Goal: Task Accomplishment & Management: Use online tool/utility

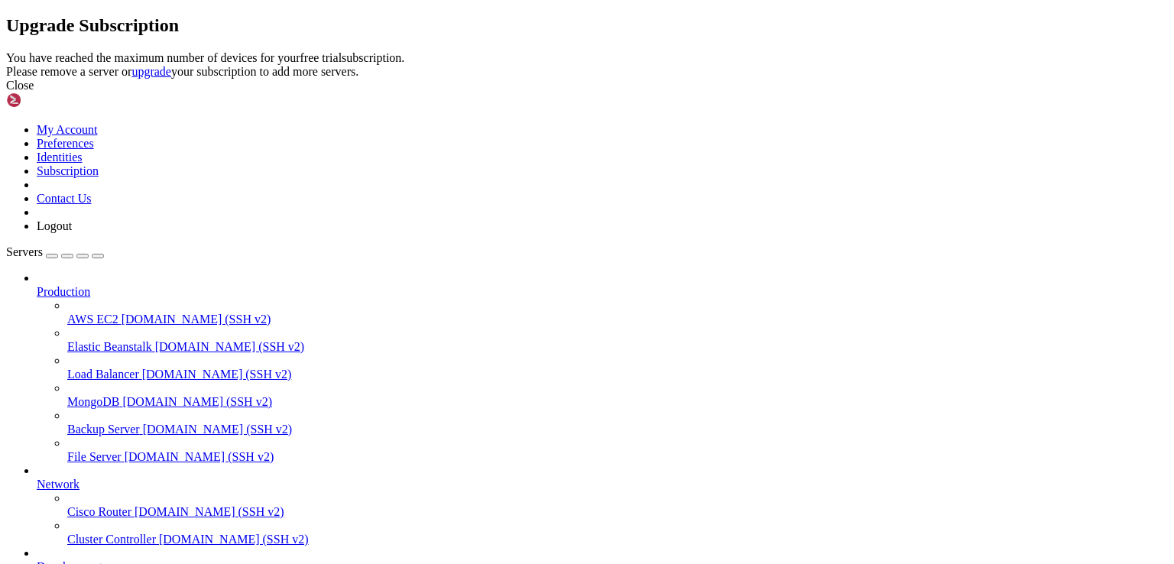
click at [756, 93] on div "Close" at bounding box center [587, 86] width 1162 height 14
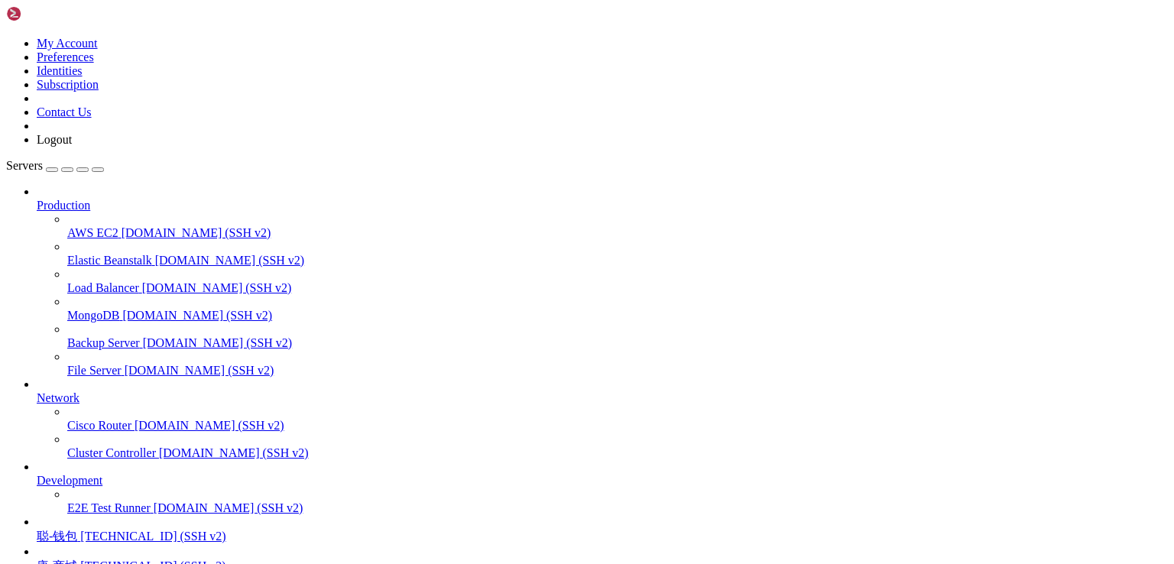
scroll to position [134, 0]
click at [132, 530] on span "[TECHNICAL_ID] (SSH v2)" at bounding box center [152, 536] width 145 height 13
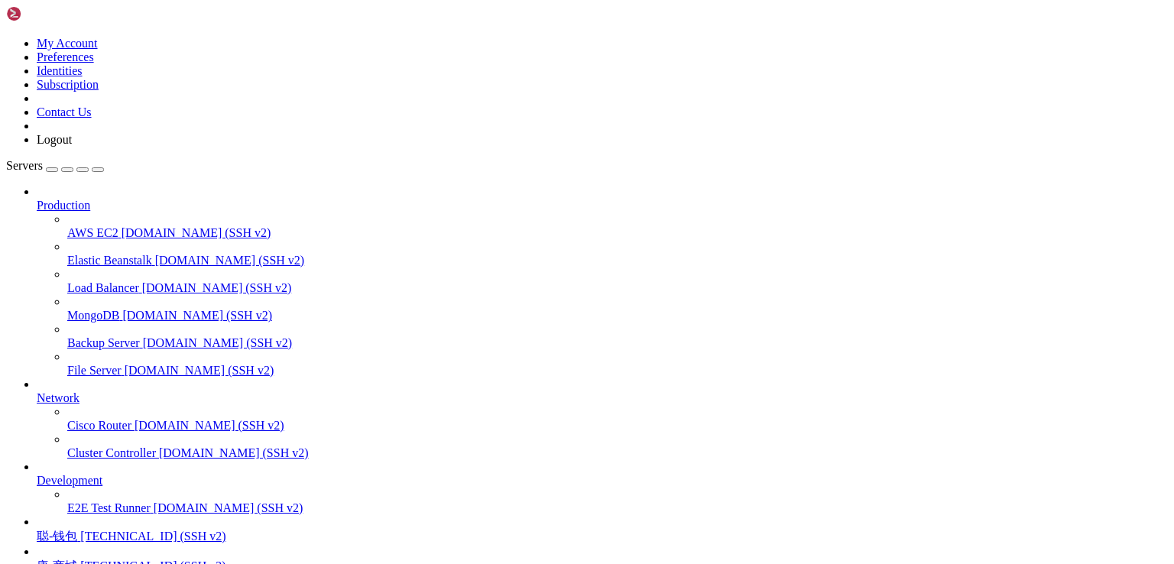
click at [477, 401] on div at bounding box center [587, 282] width 1174 height 564
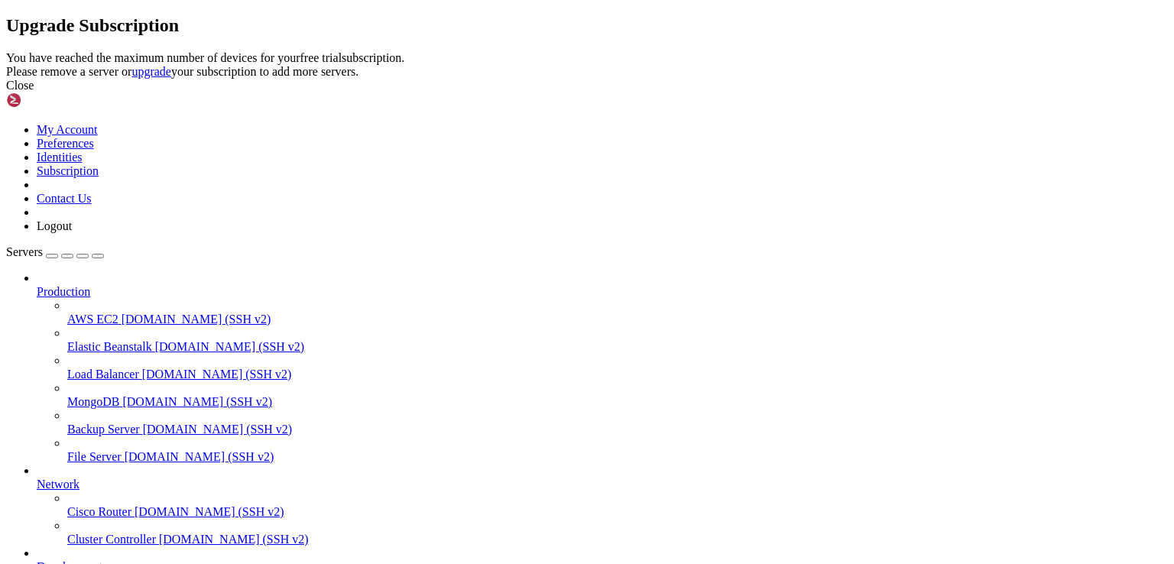
drag, startPoint x: 740, startPoint y: 293, endPoint x: 374, endPoint y: 258, distance: 367.9
click at [374, 79] on div "You have reached the maximum number of devices for your free trial subscription…" at bounding box center [587, 65] width 1162 height 28
click at [6, 51] on icon at bounding box center [6, 51] width 0 height 0
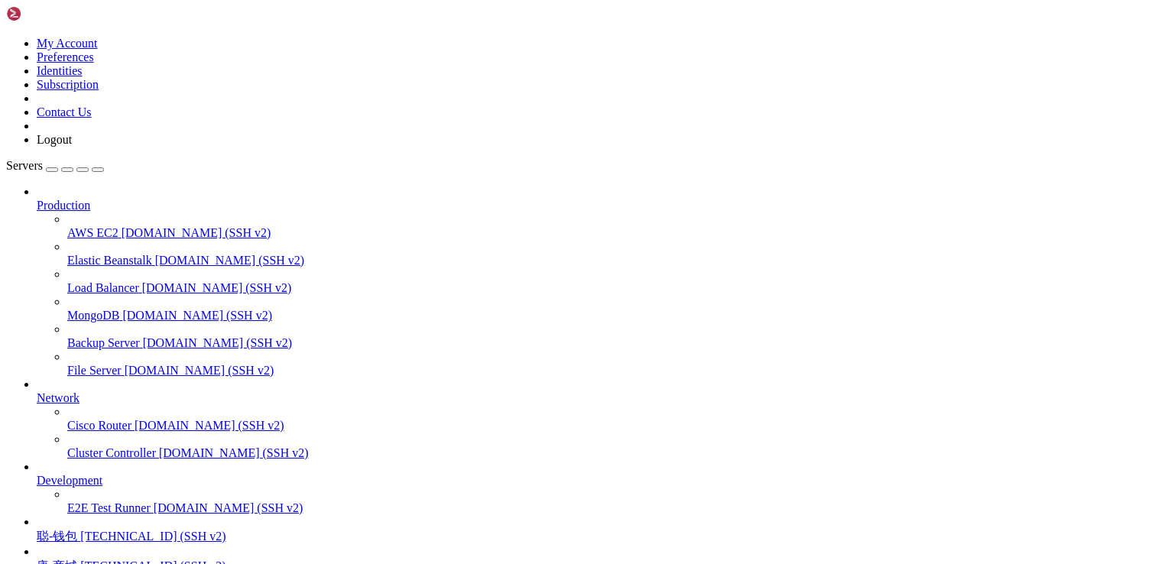
click at [77, 530] on span "聪-钱包" at bounding box center [57, 536] width 41 height 13
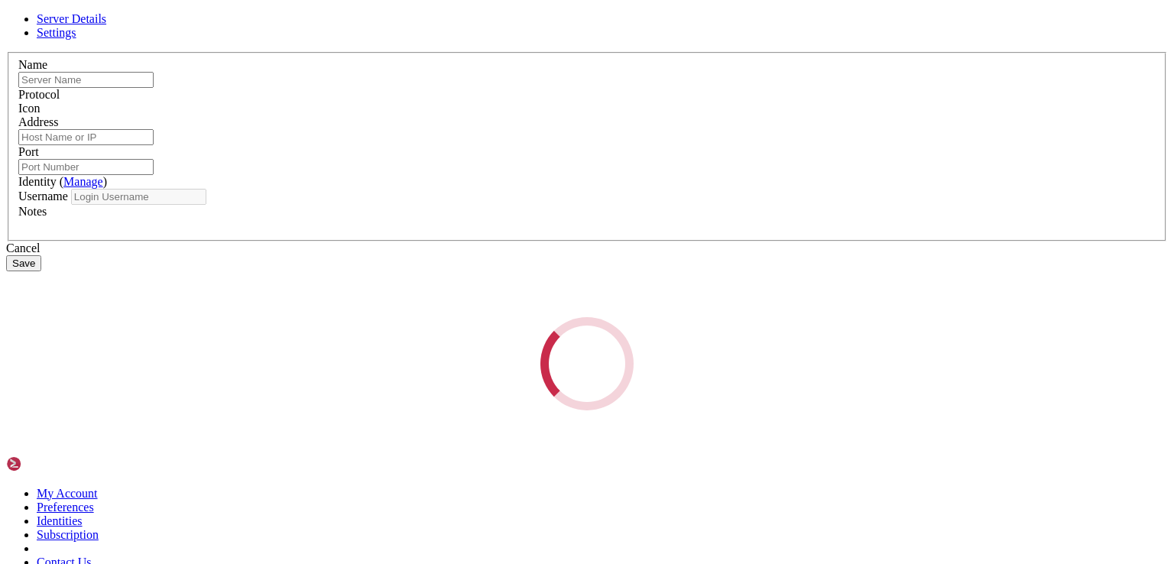
type input "聪-钱包"
type input "[TECHNICAL_ID]"
type input "22"
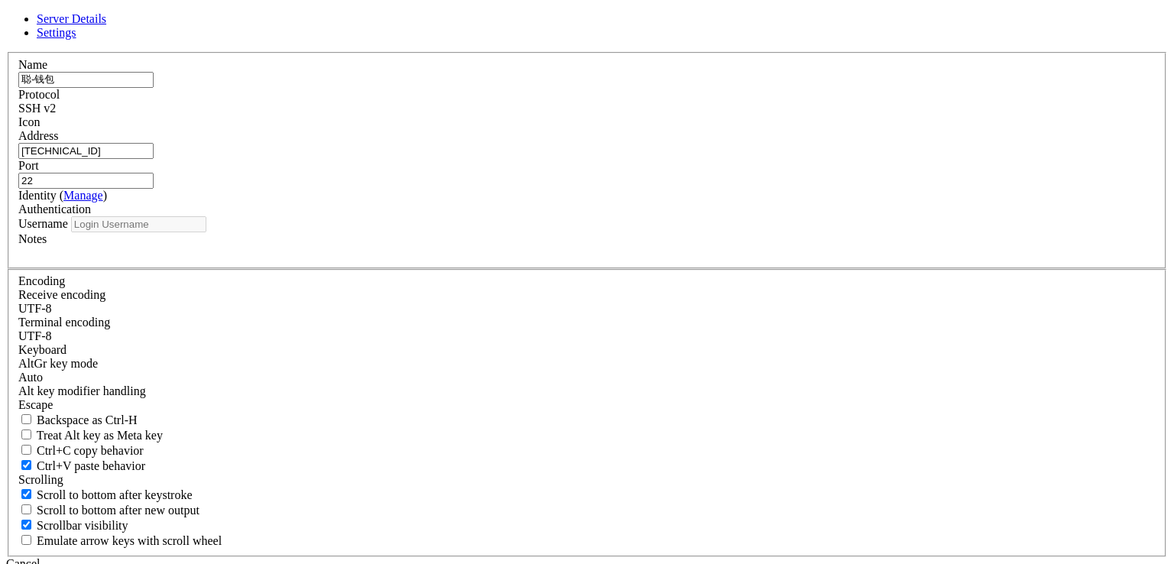
type input "root"
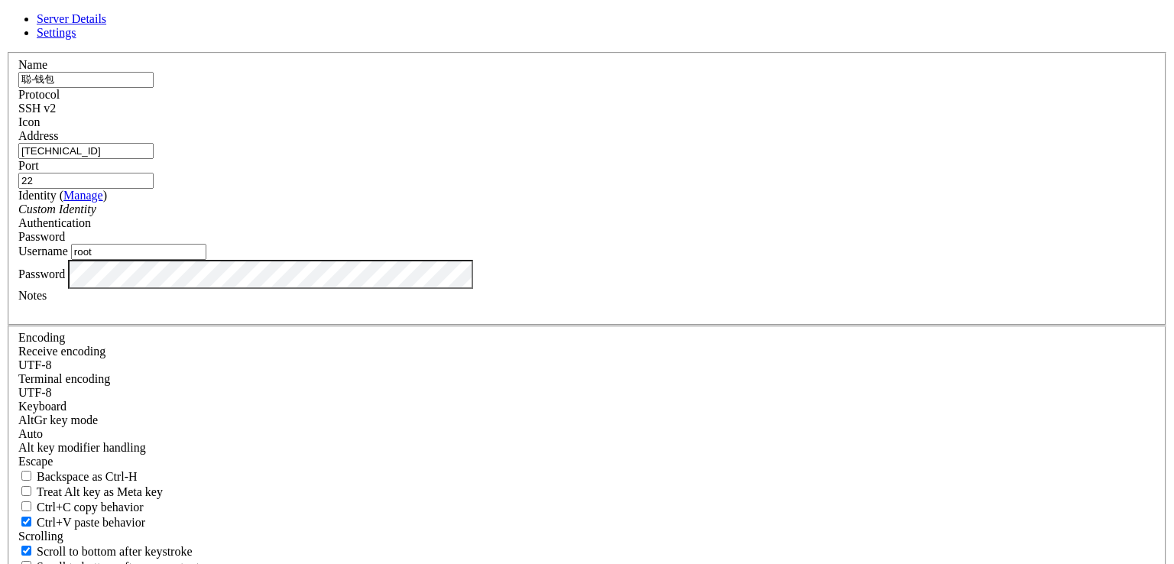
click at [154, 159] on input "[TECHNICAL_ID]" at bounding box center [85, 151] width 135 height 16
paste input "[TECHNICAL_ID]"
type input "[TECHNICAL_ID]"
click at [154, 88] on input "聪-钱包" at bounding box center [85, 80] width 135 height 16
type input "图床"
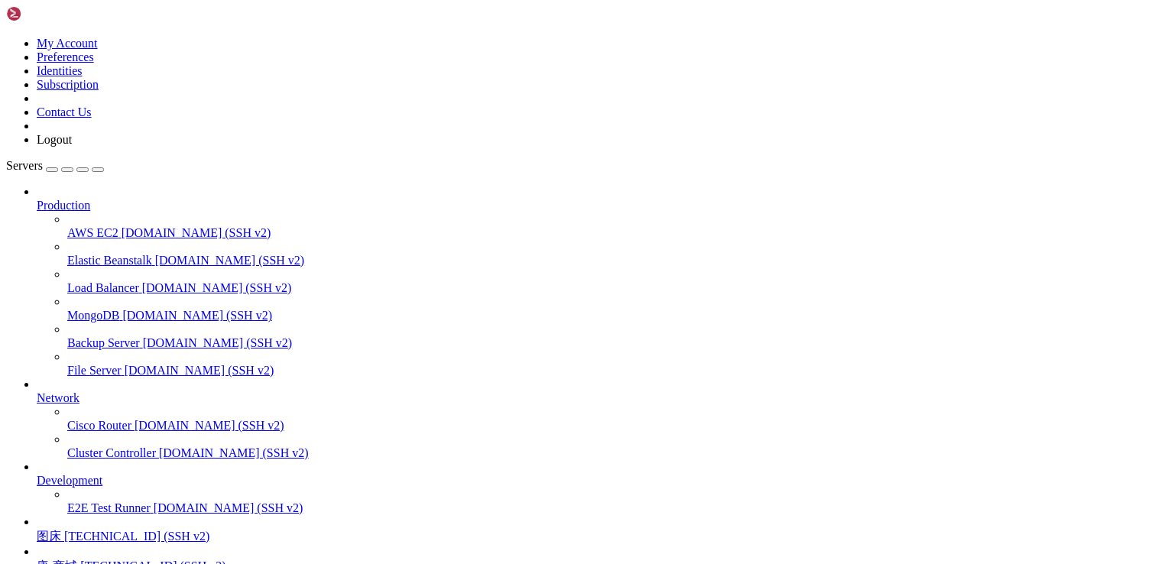
click at [110, 530] on span "[TECHNICAL_ID] (SSH v2)" at bounding box center [136, 536] width 145 height 13
drag, startPoint x: 320, startPoint y: 166, endPoint x: 783, endPoint y: 196, distance: 463.6
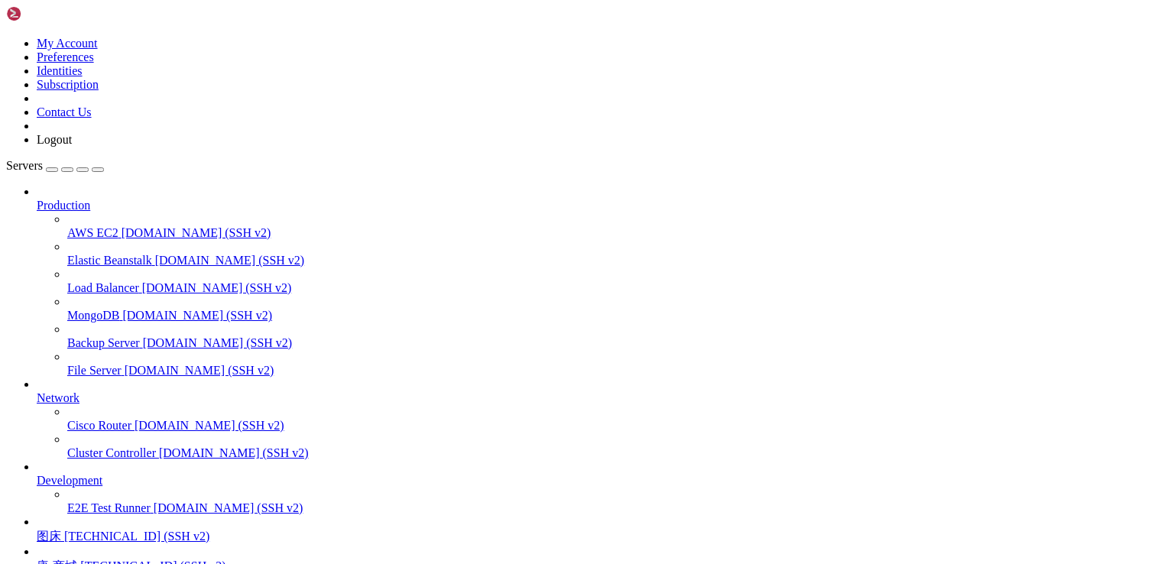
drag, startPoint x: 418, startPoint y: 1042, endPoint x: 304, endPoint y: 1015, distance: 117.9
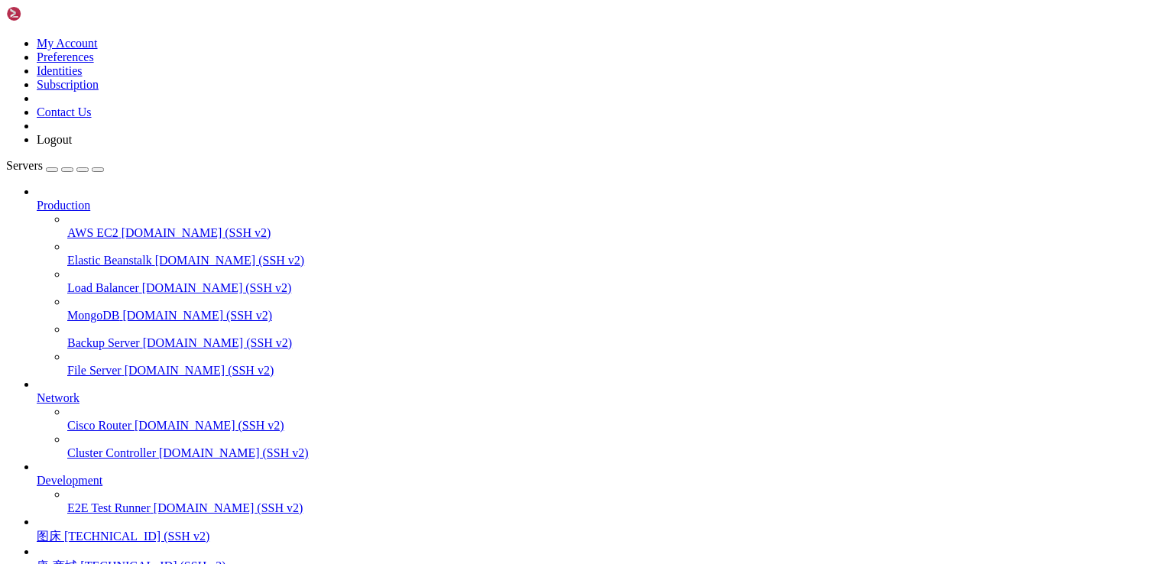
drag, startPoint x: 106, startPoint y: 1202, endPoint x: 349, endPoint y: 1206, distance: 242.4
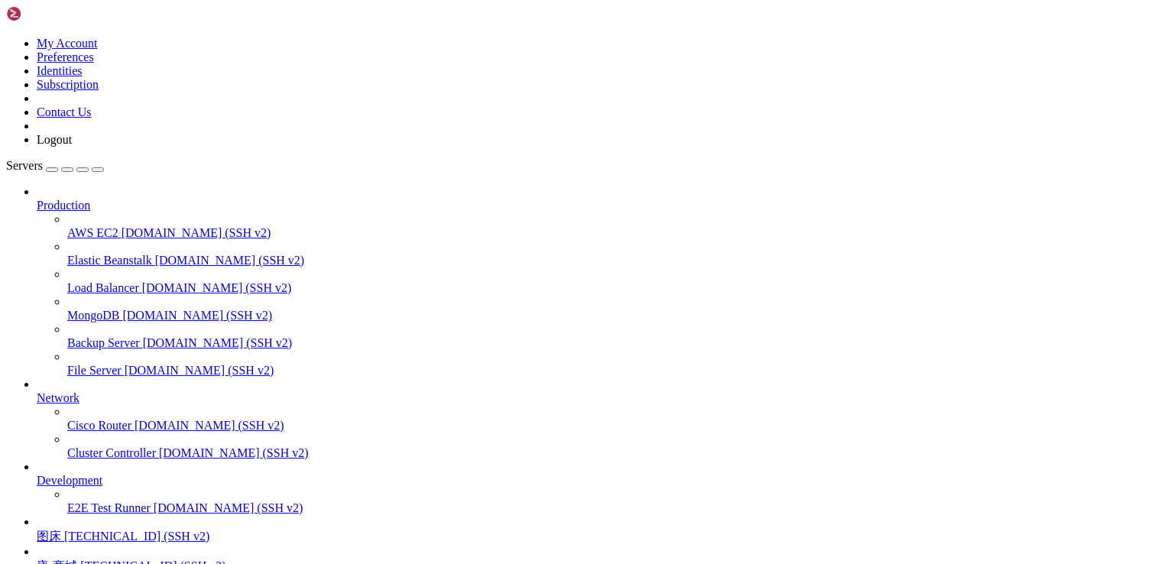
scroll to position [19007, 0]
